Goal: Check status: Check status

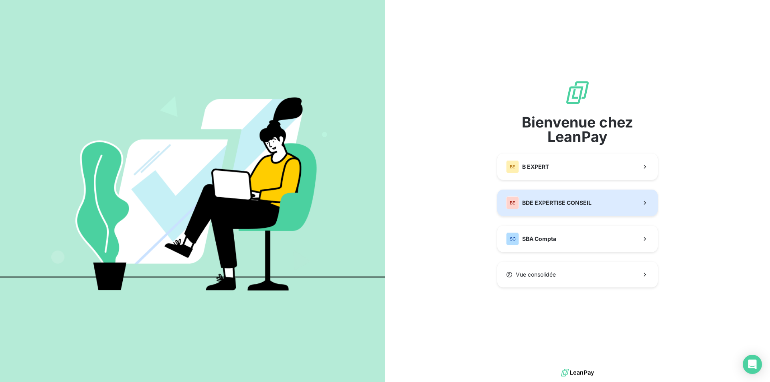
click at [541, 208] on div "BE BDE EXPERTISE CONSEIL" at bounding box center [548, 202] width 85 height 13
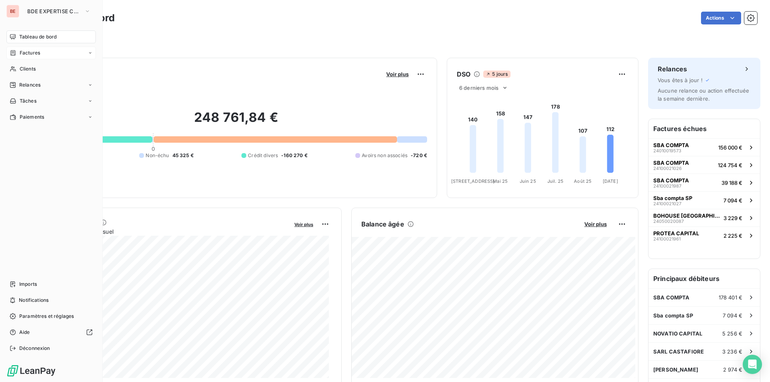
click at [36, 51] on span "Factures" at bounding box center [30, 52] width 20 height 7
click at [36, 67] on span "Factures" at bounding box center [29, 68] width 20 height 7
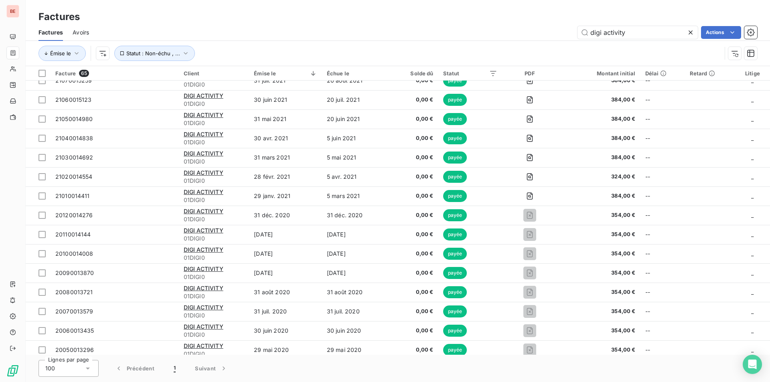
scroll to position [977, 0]
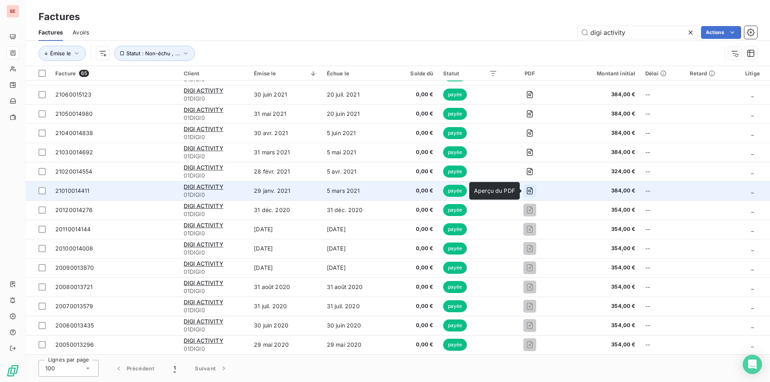
click at [529, 188] on icon "button" at bounding box center [530, 191] width 8 height 8
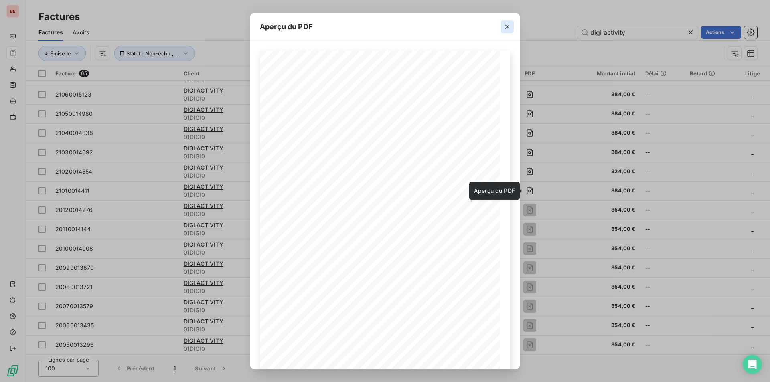
click at [508, 27] on icon "button" at bounding box center [507, 27] width 8 height 8
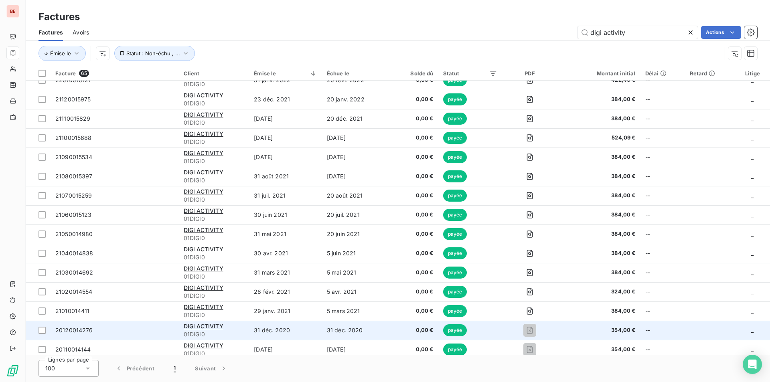
scroll to position [777, 0]
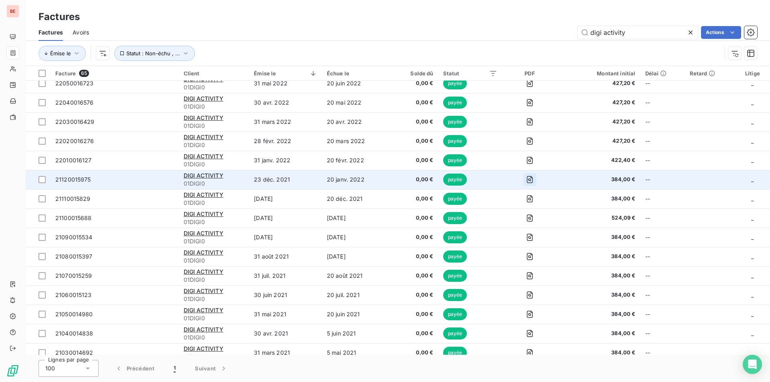
click at [528, 178] on icon "button" at bounding box center [530, 180] width 8 height 8
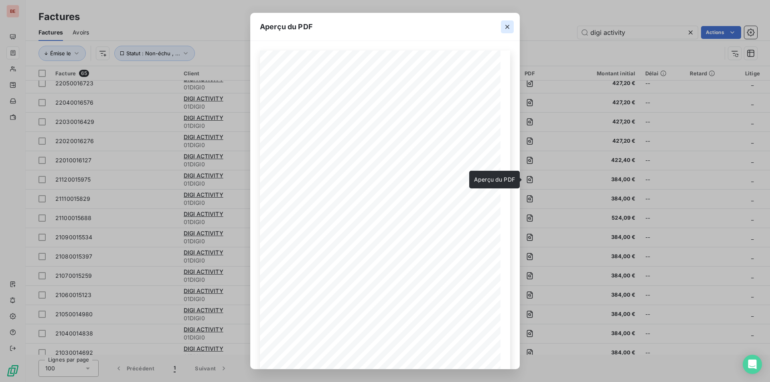
click at [507, 27] on icon "button" at bounding box center [507, 27] width 4 height 4
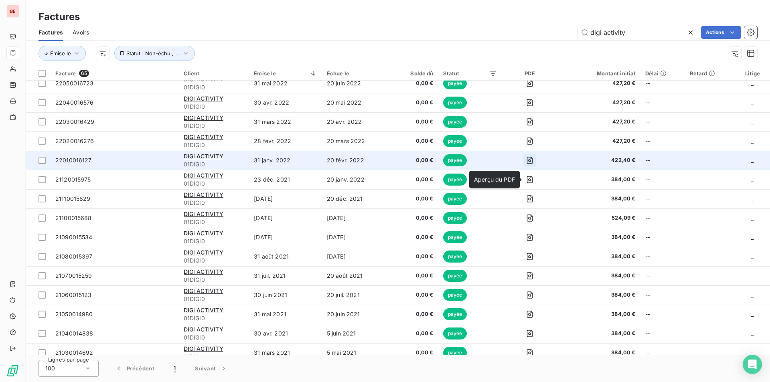
click at [529, 160] on icon "button" at bounding box center [530, 160] width 8 height 8
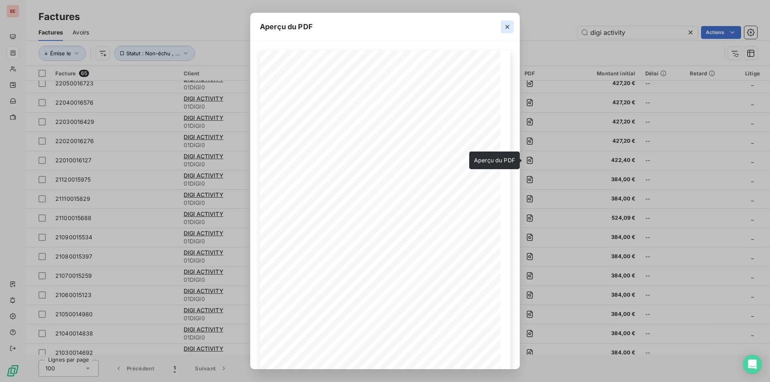
click at [506, 24] on icon "button" at bounding box center [507, 27] width 8 height 8
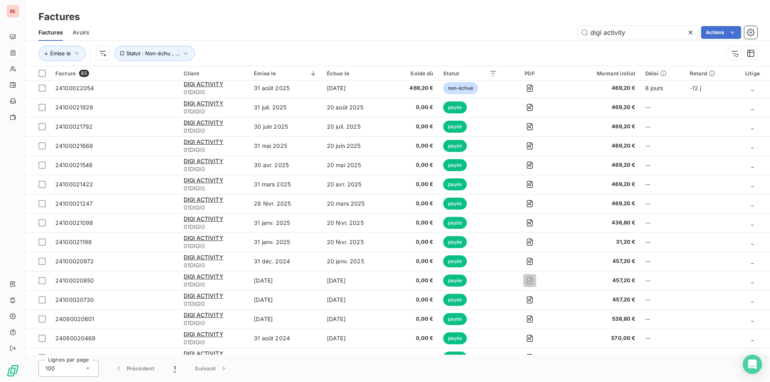
scroll to position [0, 0]
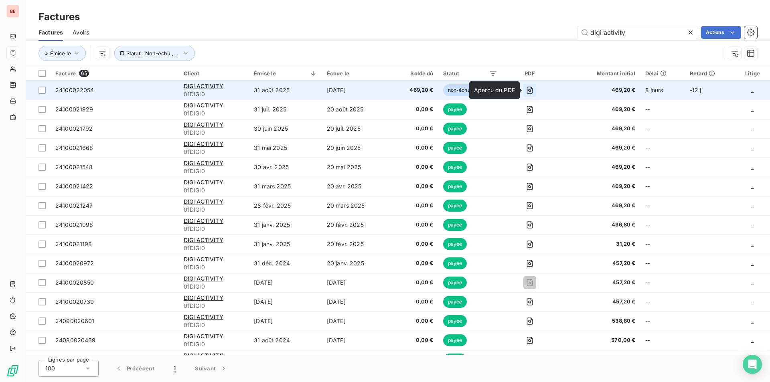
click at [529, 91] on icon "button" at bounding box center [530, 90] width 8 height 8
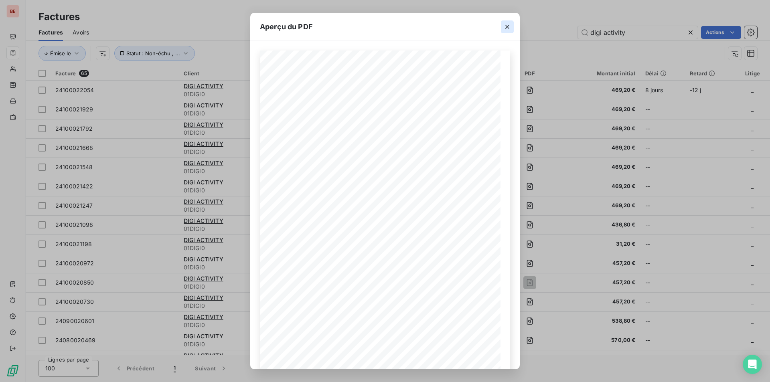
click at [507, 27] on icon "button" at bounding box center [507, 27] width 4 height 4
